Goal: Information Seeking & Learning: Find specific fact

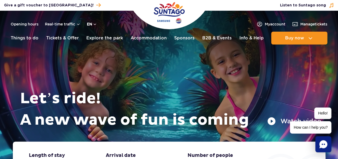
click at [95, 23] on button "en" at bounding box center [92, 23] width 10 height 5
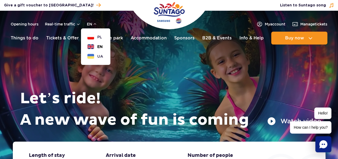
click at [101, 49] on span "EN" at bounding box center [99, 46] width 5 height 5
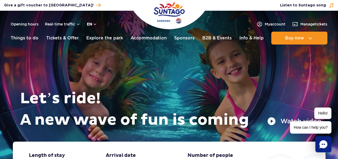
click at [94, 24] on button "en" at bounding box center [92, 23] width 10 height 5
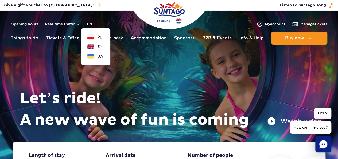
click at [97, 36] on span "PL" at bounding box center [99, 36] width 5 height 5
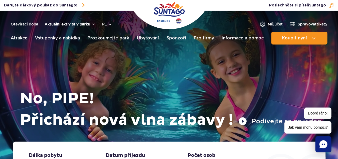
click at [64, 23] on font "Aktuální aktivita v parku" at bounding box center [68, 24] width 46 height 4
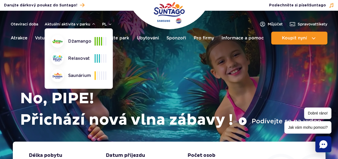
click at [175, 83] on div "No, PIPE! Přichází nová vlna zábavy ! Podívejte se na video" at bounding box center [169, 82] width 305 height 117
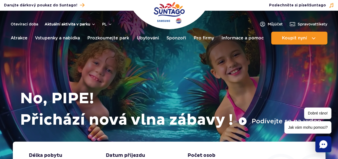
click at [77, 25] on font "Aktuální aktivita v parku" at bounding box center [68, 24] width 46 height 4
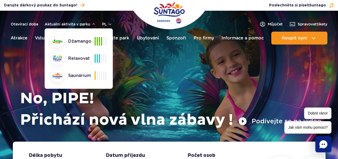
click at [101, 74] on div at bounding box center [101, 75] width 12 height 9
click at [67, 74] on div "Saunárium" at bounding box center [73, 75] width 44 height 13
click at [125, 73] on div "No, PIPE! Přichází nová vlna zábavy ! Podívejte se na video" at bounding box center [169, 82] width 305 height 117
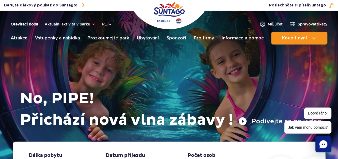
click at [32, 26] on font "Otevírací doba" at bounding box center [25, 24] width 28 height 4
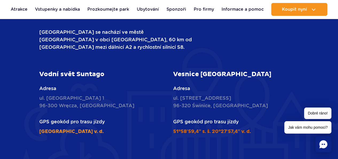
scroll to position [736, 0]
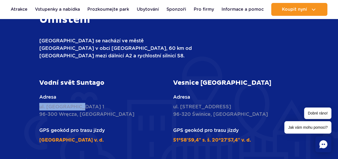
drag, startPoint x: 82, startPoint y: 98, endPoint x: 40, endPoint y: 96, distance: 42.2
click at [40, 103] on p "ul. Nowy Świat 1 96-300 Wręcza, Polsko" at bounding box center [102, 110] width 126 height 15
copy font "[STREET_ADDRESS]"
click at [82, 103] on p "ul. Nowy Świat 1 96-300 Wręcza, Polsko" at bounding box center [102, 110] width 126 height 15
drag, startPoint x: 79, startPoint y: 97, endPoint x: 48, endPoint y: 101, distance: 31.7
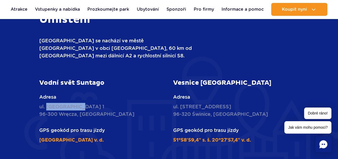
click at [48, 103] on p "ul. Nowy Świat 1 96-300 Wręcza, Polsko" at bounding box center [102, 110] width 126 height 15
copy font "Nowy Świat 1"
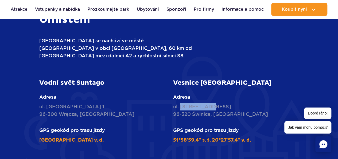
drag, startPoint x: 211, startPoint y: 99, endPoint x: 182, endPoint y: 98, distance: 29.1
click at [182, 103] on font "[STREET_ADDRESS][PERSON_NAME]" at bounding box center [202, 106] width 58 height 6
copy font "Żukowska 57"
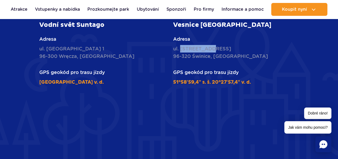
scroll to position [790, 0]
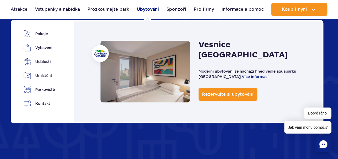
click at [151, 9] on font "Ubytování" at bounding box center [148, 9] width 22 height 5
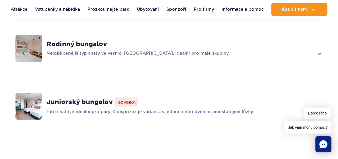
scroll to position [466, 0]
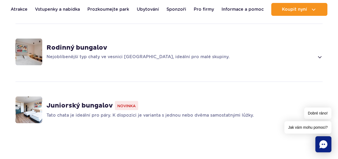
click at [311, 53] on p "Nejoblíbenější typ chaty ve vesnici [GEOGRAPHIC_DATA], ideální pro malé skupiny." at bounding box center [181, 56] width 268 height 6
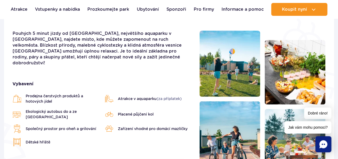
scroll to position [0, 0]
